Goal: Task Accomplishment & Management: Complete application form

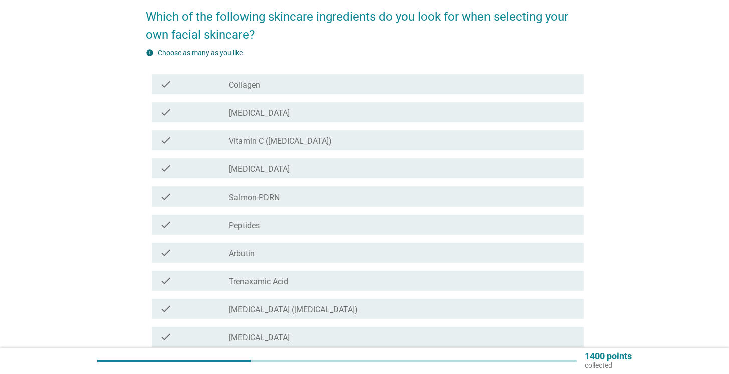
scroll to position [43, 0]
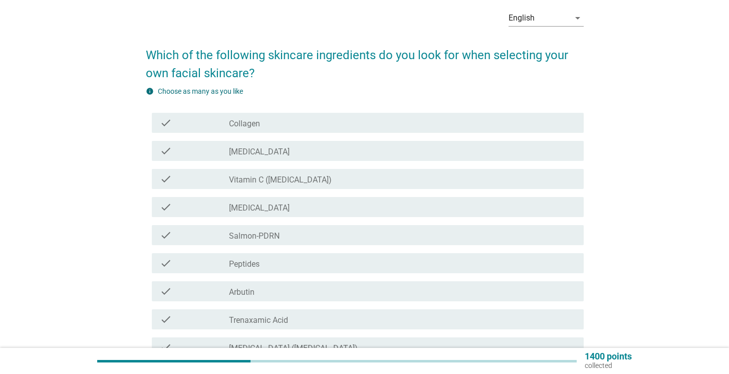
click at [358, 123] on div "check_box_outline_blank Collagen" at bounding box center [402, 123] width 347 height 12
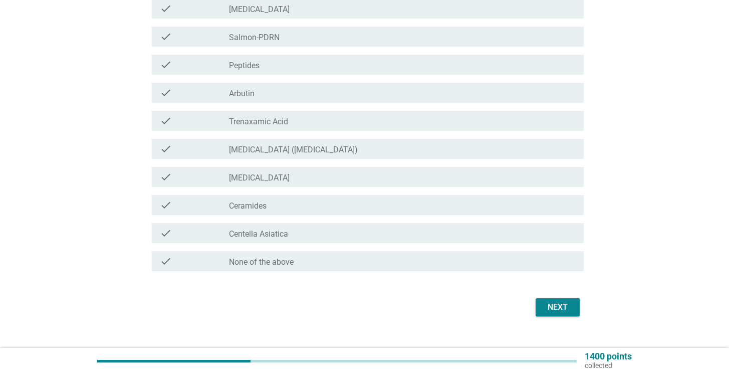
scroll to position [253, 0]
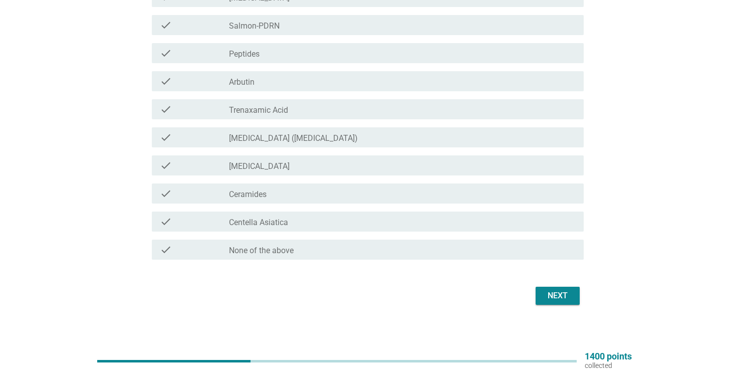
click at [562, 293] on div "Next" at bounding box center [557, 295] width 28 height 12
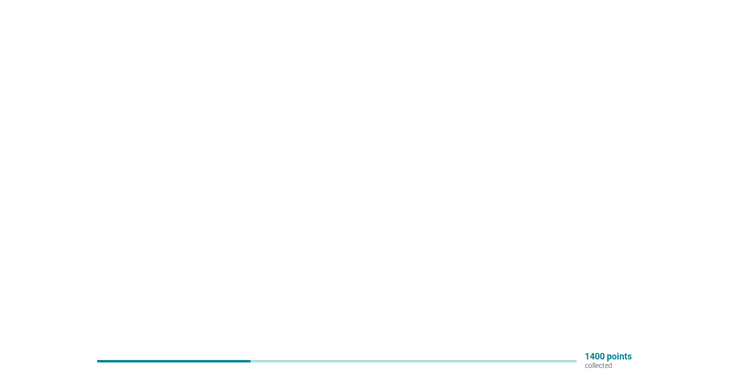
scroll to position [0, 0]
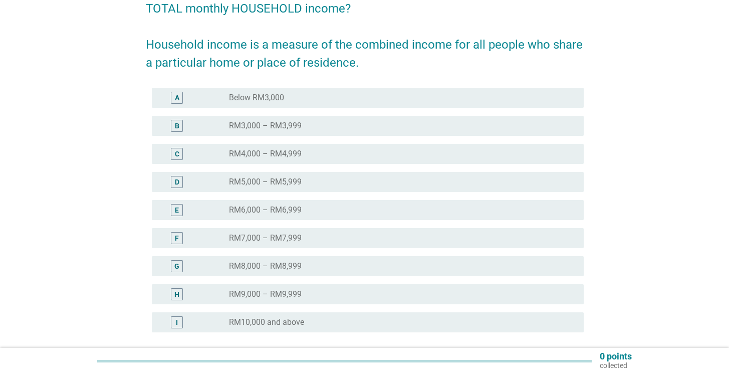
scroll to position [135, 0]
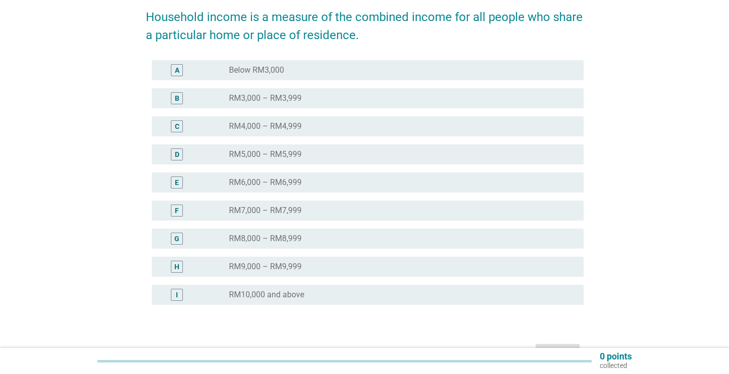
click at [331, 298] on div "radio_button_unchecked RM10,000 and above" at bounding box center [398, 294] width 339 height 10
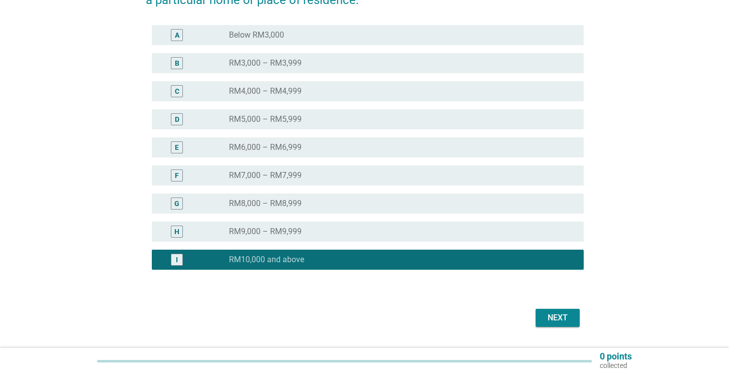
scroll to position [197, 0]
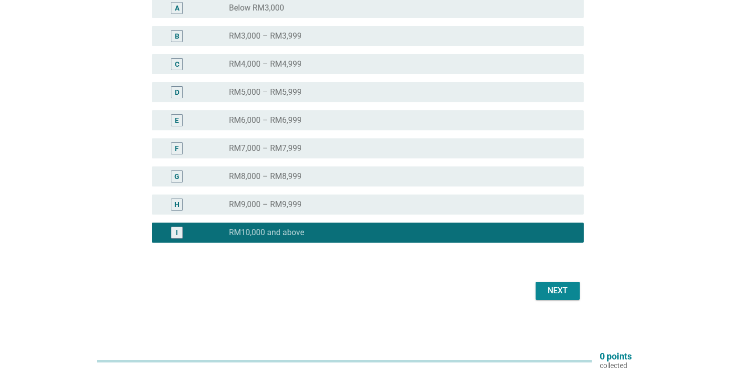
click at [573, 295] on button "Next" at bounding box center [557, 290] width 44 height 18
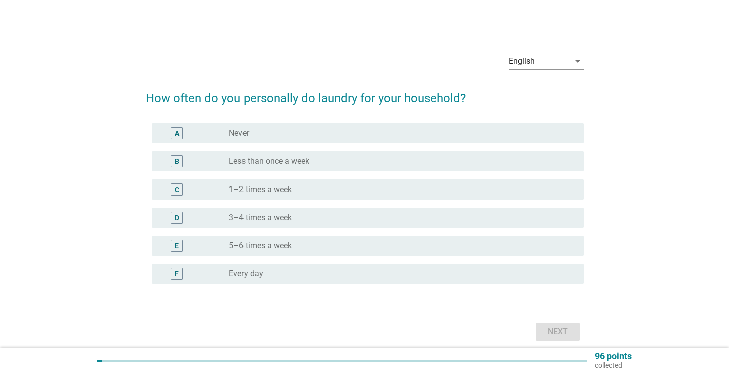
click at [380, 220] on div "radio_button_unchecked 3–4 times a week" at bounding box center [398, 217] width 339 height 10
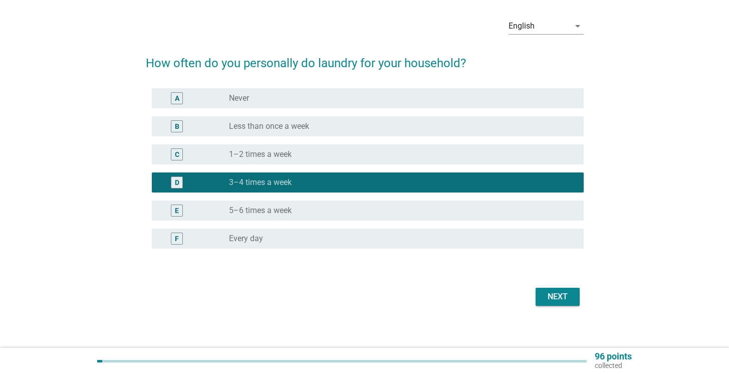
scroll to position [41, 0]
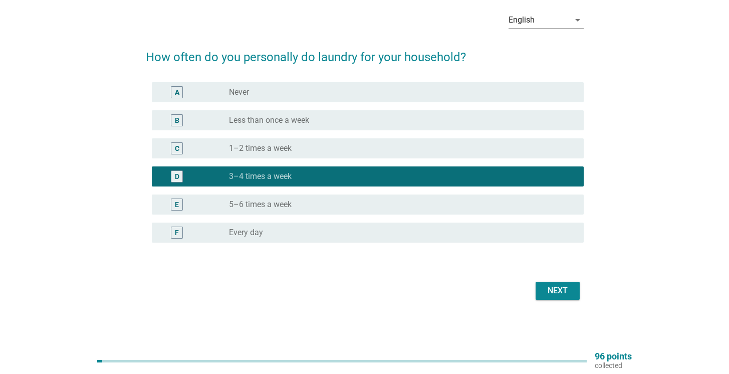
click at [559, 289] on div "Next" at bounding box center [557, 290] width 28 height 12
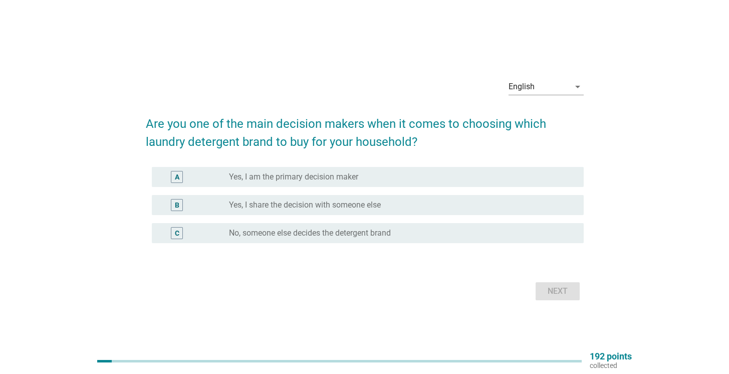
click at [337, 205] on label "Yes, I share the decision with someone else" at bounding box center [305, 205] width 152 height 10
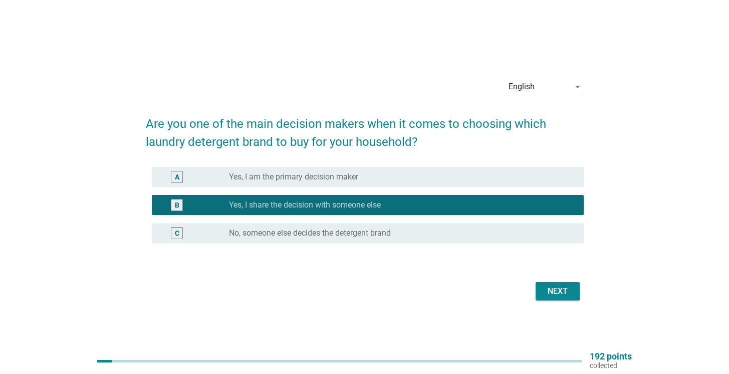
click at [571, 289] on button "Next" at bounding box center [557, 291] width 44 height 18
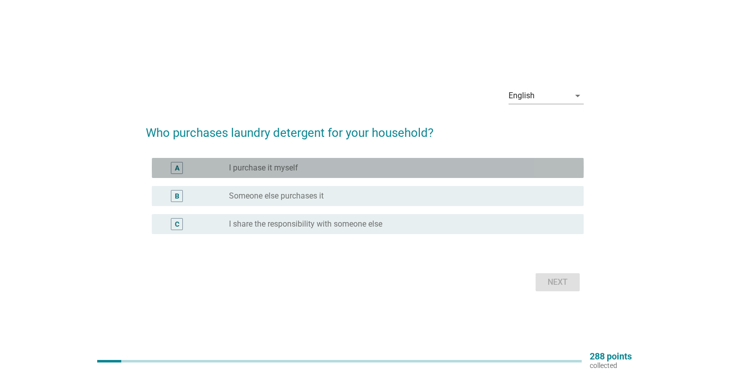
click at [370, 174] on div "A radio_button_unchecked I purchase it myself" at bounding box center [368, 168] width 432 height 20
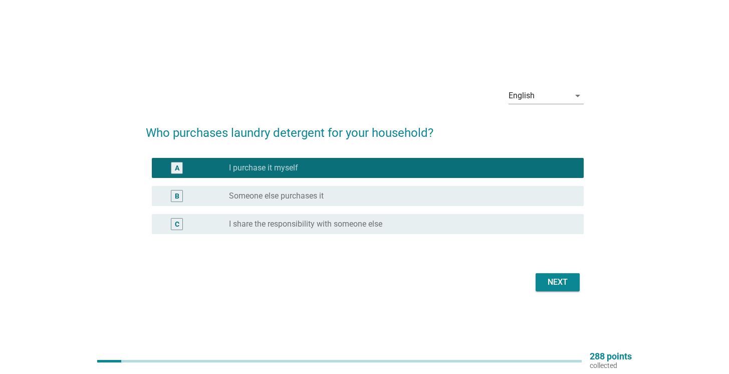
click at [555, 276] on div "Next" at bounding box center [557, 282] width 28 height 12
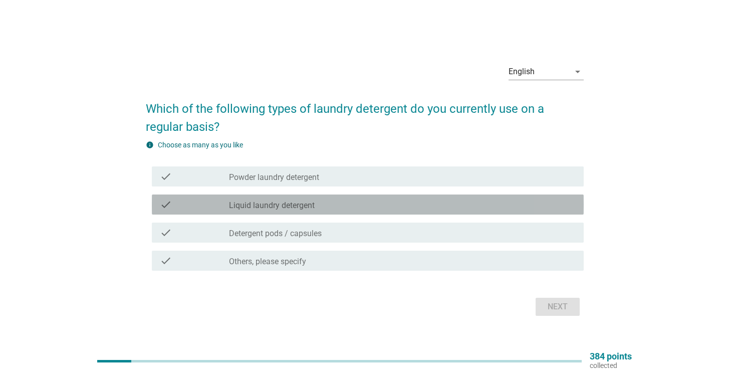
click at [365, 207] on div "check_box_outline_blank Liquid laundry detergent" at bounding box center [402, 204] width 347 height 12
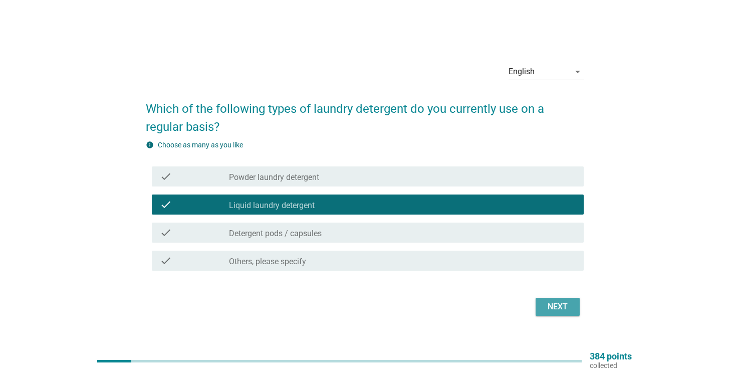
click at [559, 308] on div "Next" at bounding box center [557, 306] width 28 height 12
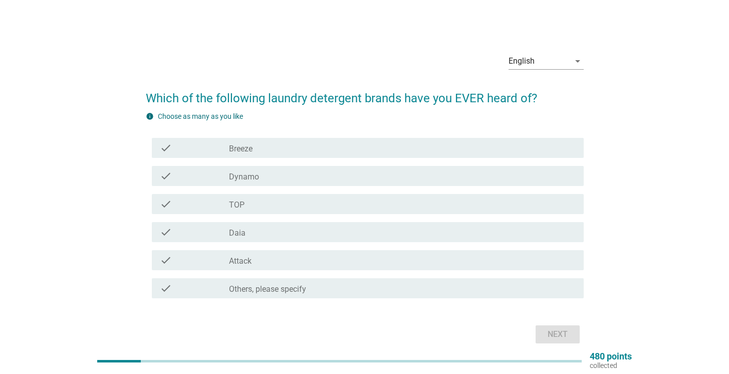
click at [395, 204] on div "check_box_outline_blank TOP" at bounding box center [402, 204] width 347 height 12
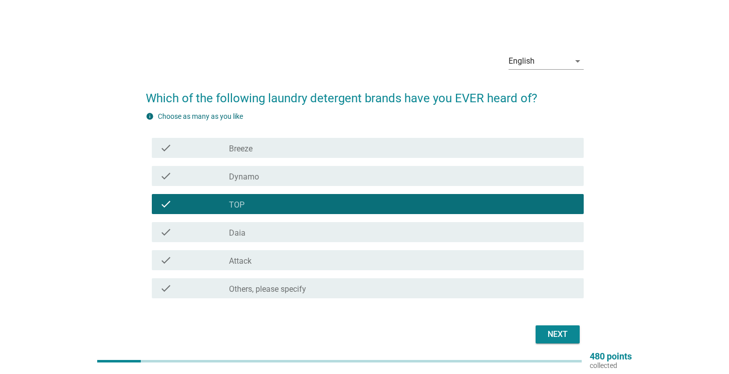
click at [394, 224] on div "check check_box_outline_blank Daia" at bounding box center [368, 232] width 432 height 20
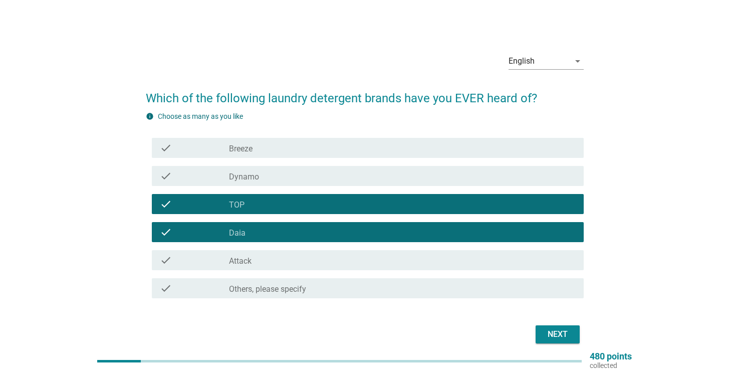
click at [381, 173] on div "check_box_outline_blank Dynamo" at bounding box center [402, 176] width 347 height 12
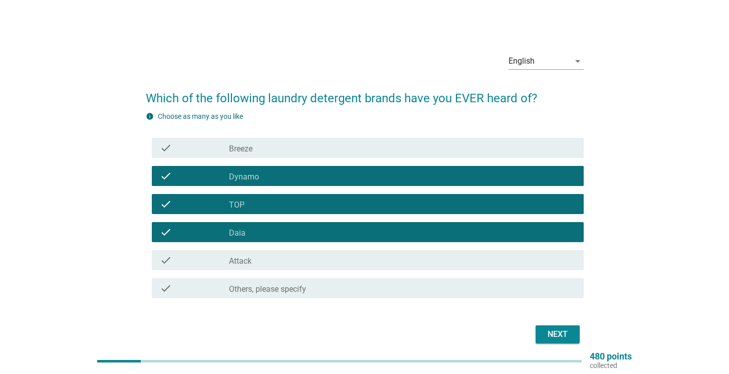
click at [386, 153] on div "check_box_outline_blank Breeze" at bounding box center [402, 148] width 347 height 12
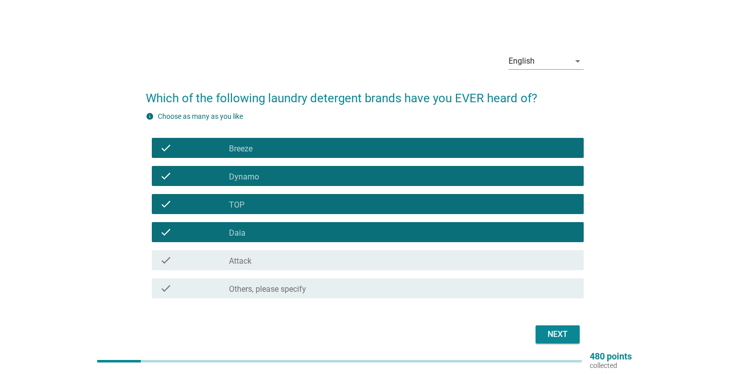
click at [405, 257] on div "check_box_outline_blank Attack" at bounding box center [402, 260] width 347 height 12
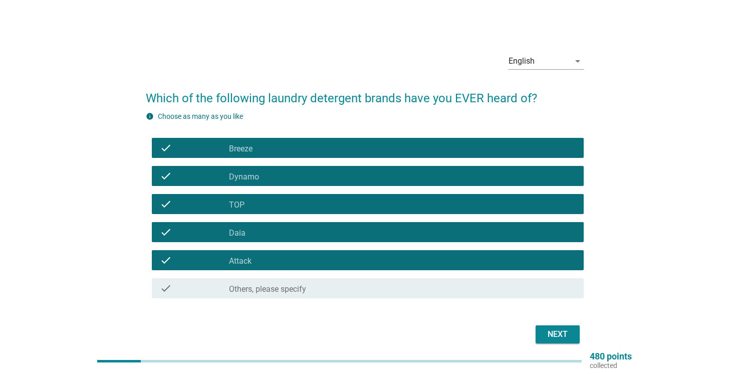
click at [565, 336] on div "Next" at bounding box center [557, 334] width 28 height 12
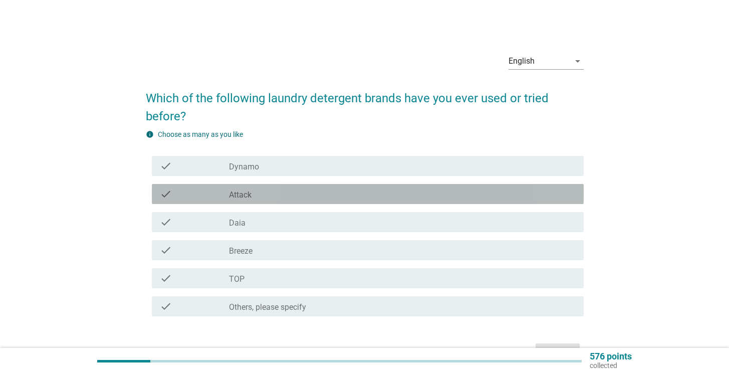
click at [368, 191] on div "check_box_outline_blank Attack" at bounding box center [402, 194] width 347 height 12
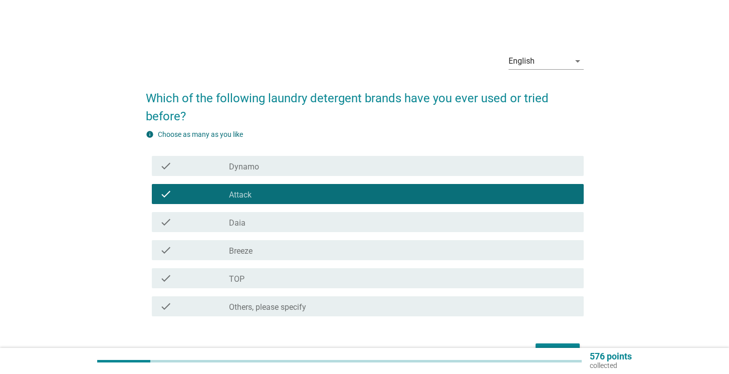
click at [355, 221] on div "check_box_outline_blank Daia" at bounding box center [402, 222] width 347 height 12
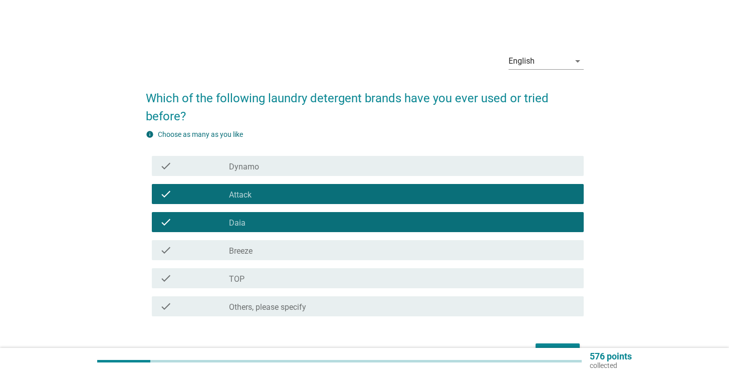
click at [349, 242] on div "check check_box_outline_blank Breeze" at bounding box center [368, 250] width 432 height 20
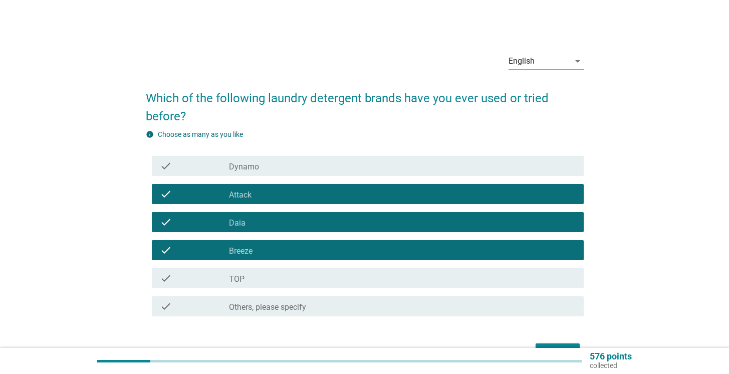
click at [346, 276] on div "check_box_outline_blank TOP" at bounding box center [402, 278] width 347 height 12
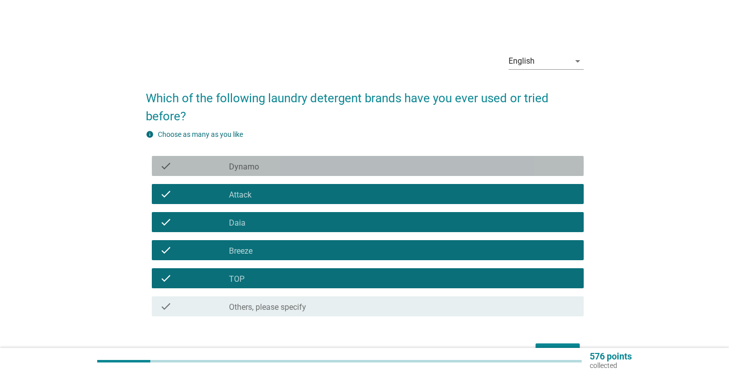
click at [361, 164] on div "check_box_outline_blank Dynamo" at bounding box center [402, 166] width 347 height 12
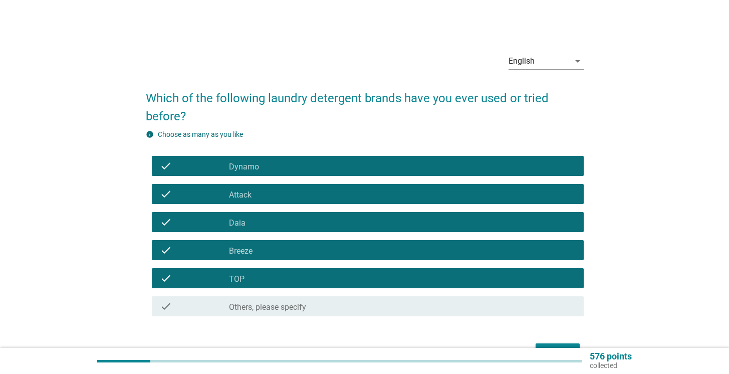
click at [555, 342] on div "Next" at bounding box center [365, 352] width 438 height 24
click at [556, 344] on button "Next" at bounding box center [557, 352] width 44 height 18
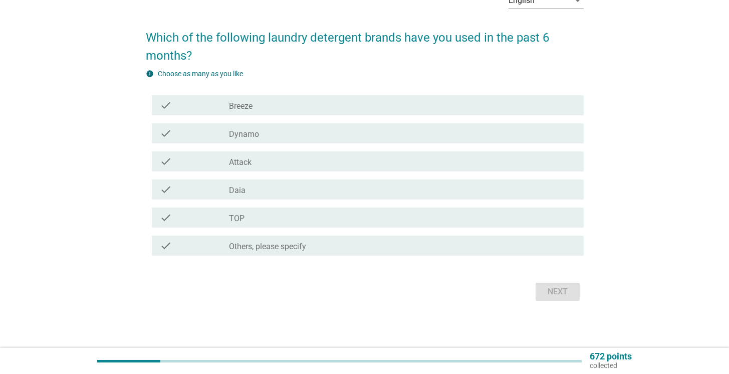
scroll to position [62, 0]
click at [363, 110] on div "check check_box Breeze" at bounding box center [368, 104] width 432 height 20
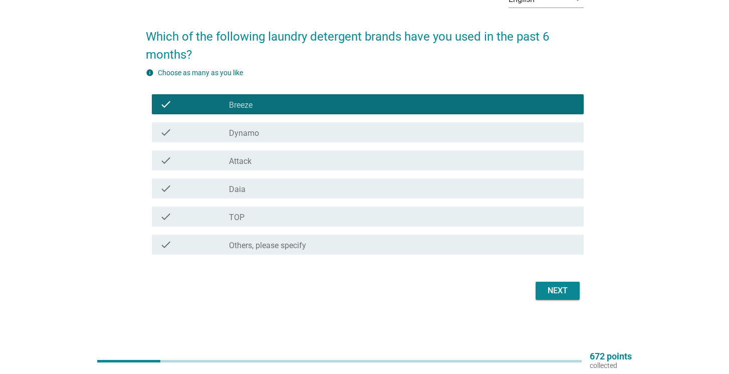
click at [361, 108] on div "check_box Breeze" at bounding box center [402, 104] width 347 height 12
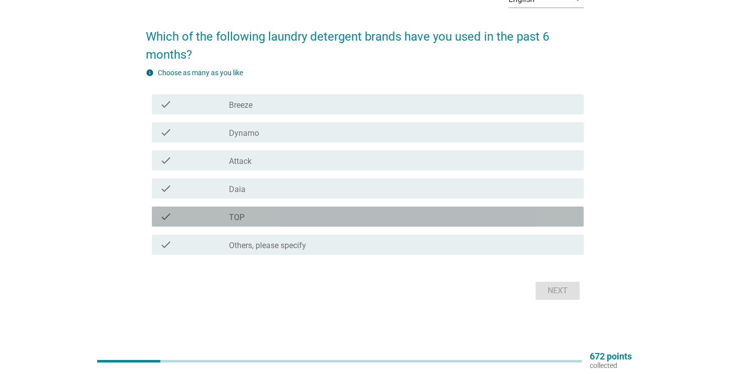
click at [309, 211] on div "check_box_outline_blank TOP" at bounding box center [402, 216] width 347 height 12
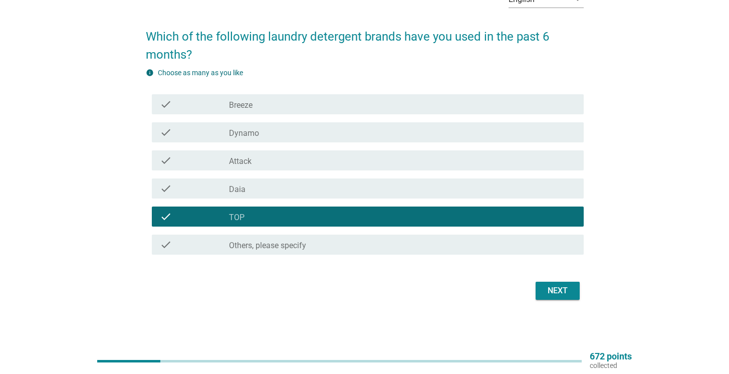
click at [319, 103] on div "check_box Breeze" at bounding box center [402, 104] width 347 height 12
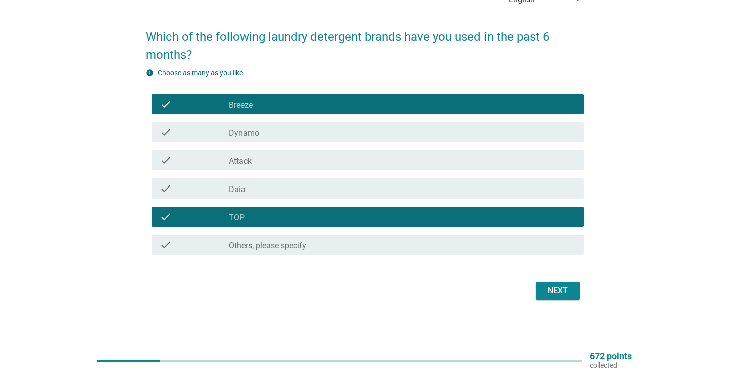
click at [555, 294] on div "Next" at bounding box center [557, 290] width 28 height 12
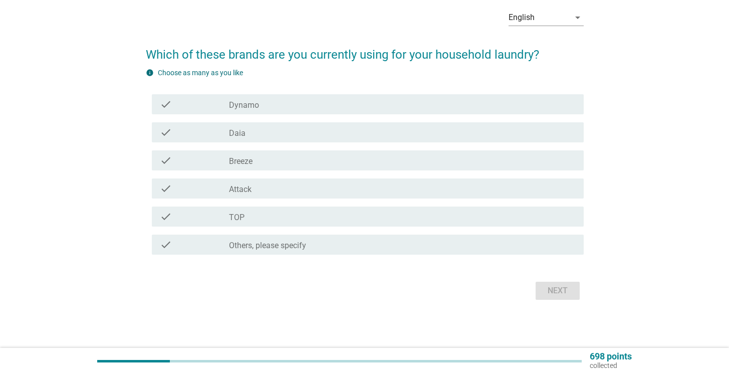
scroll to position [0, 0]
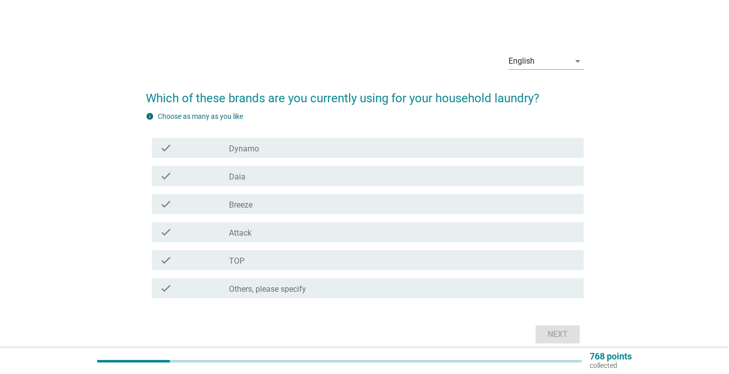
click at [318, 258] on div "check_box_outline_blank TOP" at bounding box center [402, 260] width 347 height 12
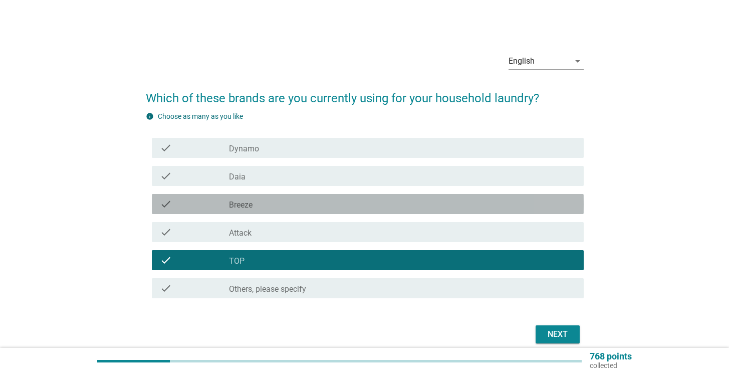
click at [331, 205] on div "check_box Breeze" at bounding box center [402, 204] width 347 height 12
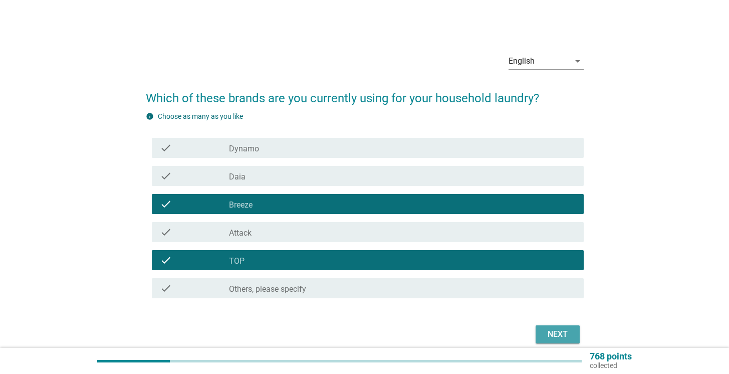
click at [560, 335] on div "Next" at bounding box center [557, 334] width 28 height 12
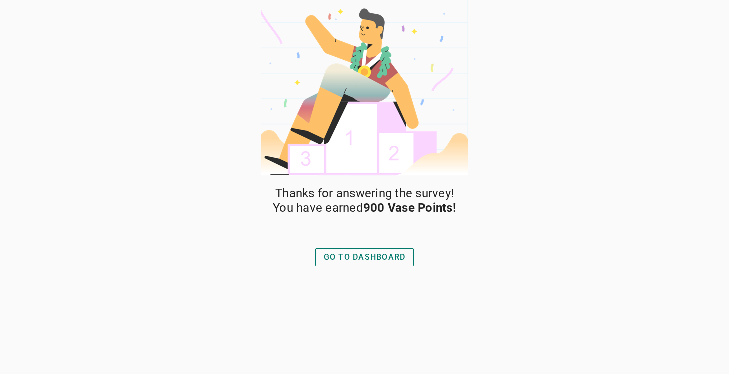
click at [395, 260] on div "GO TO DASHBOARD" at bounding box center [364, 257] width 82 height 12
